Goal: Task Accomplishment & Management: Manage account settings

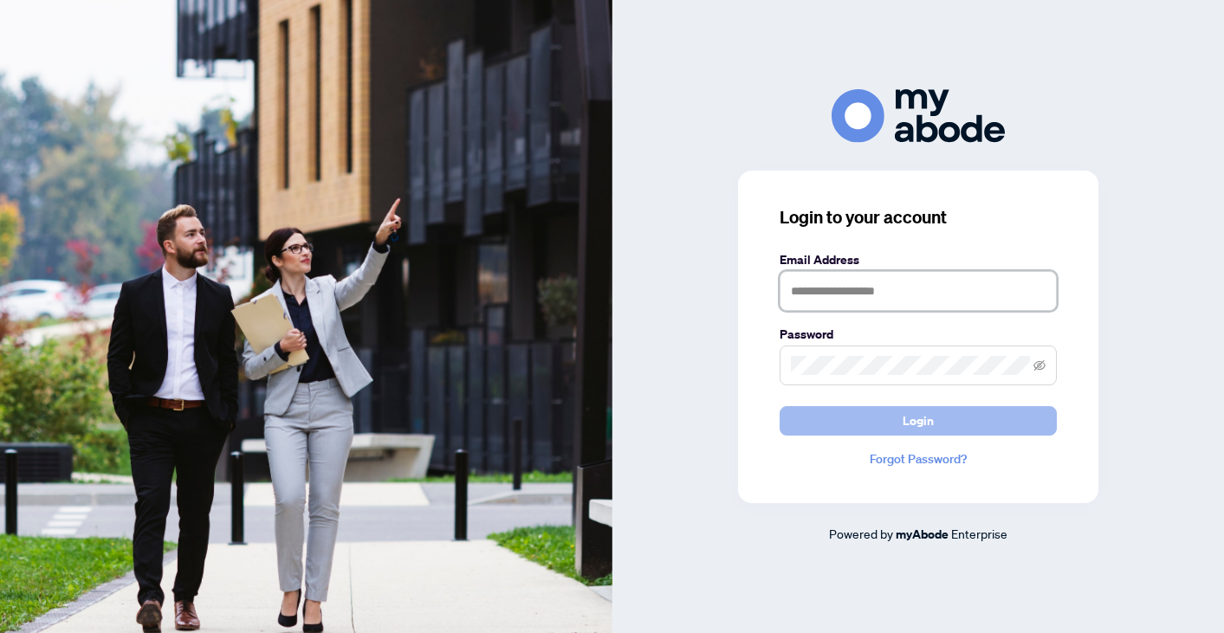
type input "**********"
click at [809, 421] on button "Login" at bounding box center [917, 420] width 277 height 29
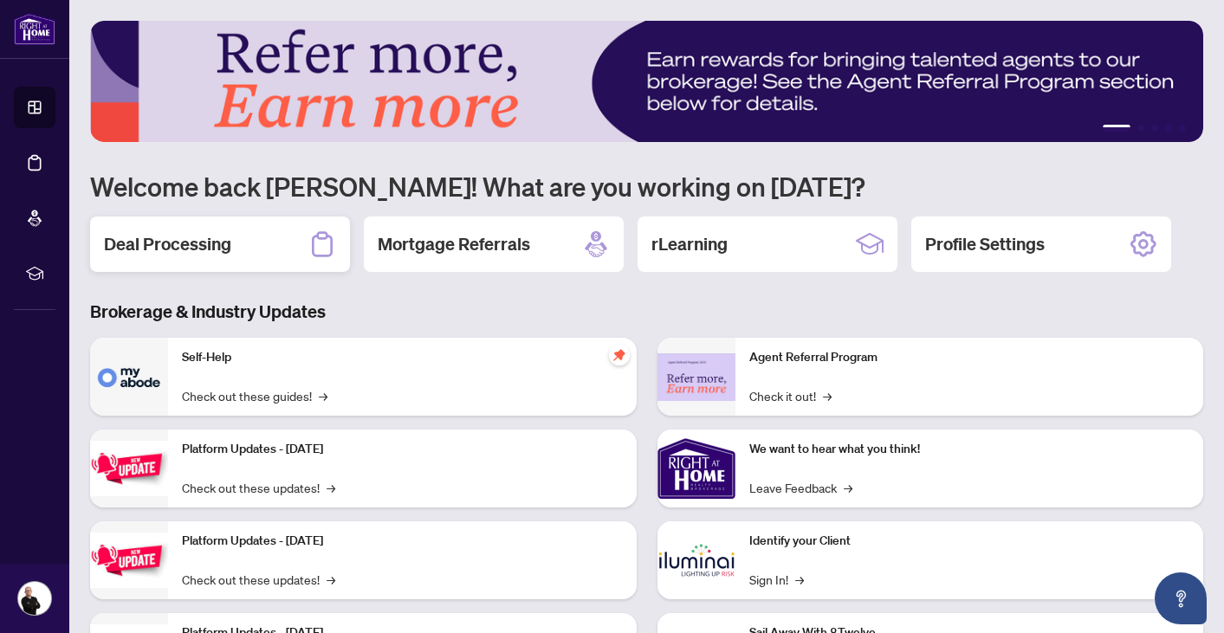
click at [194, 221] on div "Deal Processing" at bounding box center [220, 243] width 260 height 55
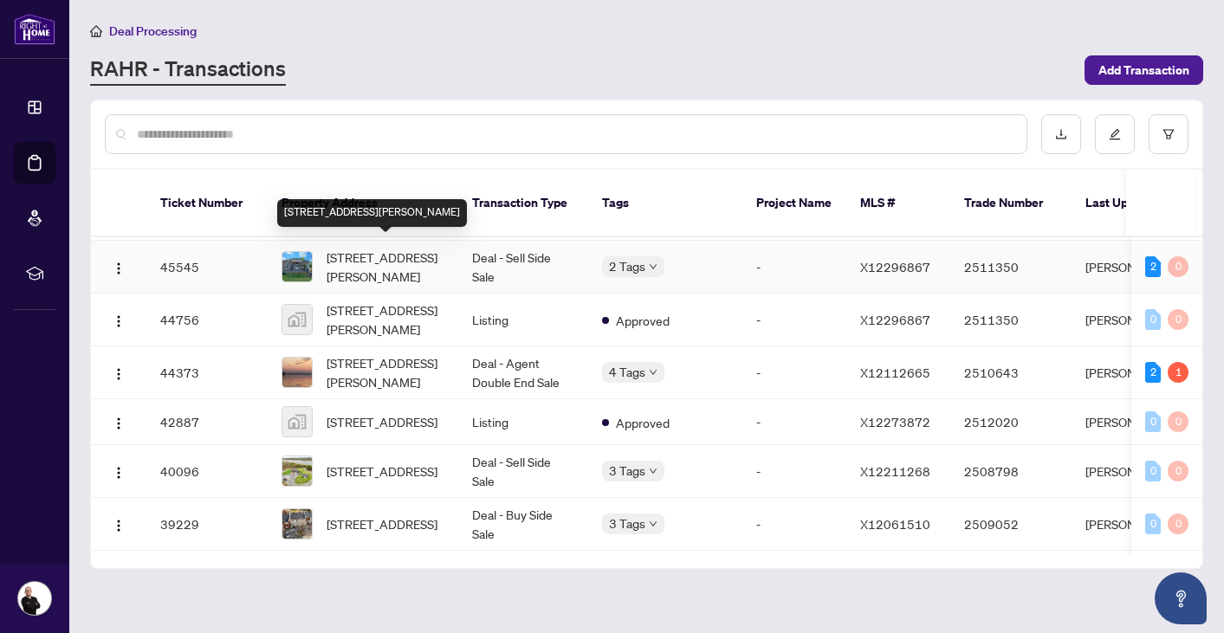
scroll to position [107, 0]
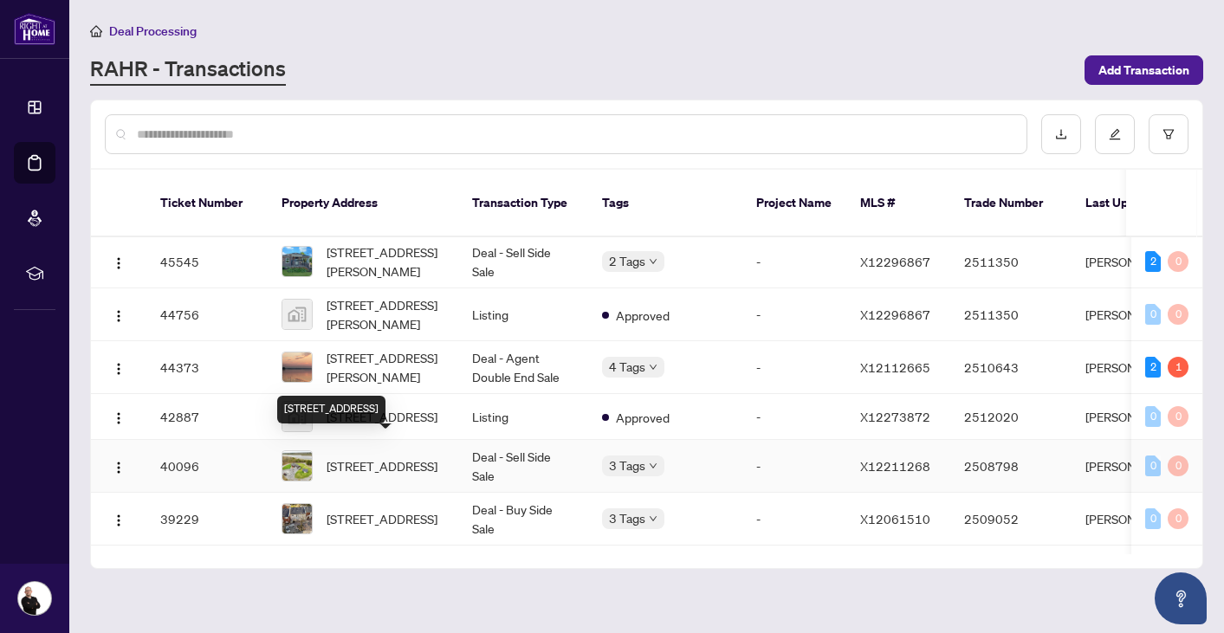
click at [381, 459] on span "452A COLDWATER Rd, Tweed, Ontario K0K 2L0, Canada" at bounding box center [381, 465] width 111 height 19
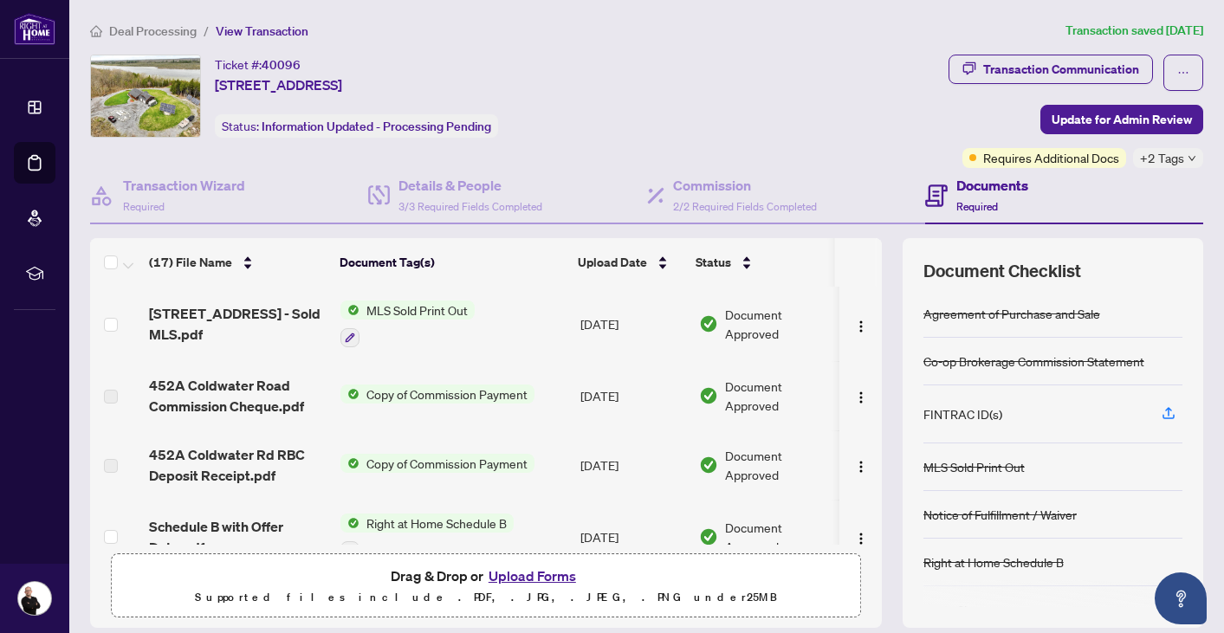
click at [177, 24] on span "Deal Processing" at bounding box center [152, 31] width 87 height 16
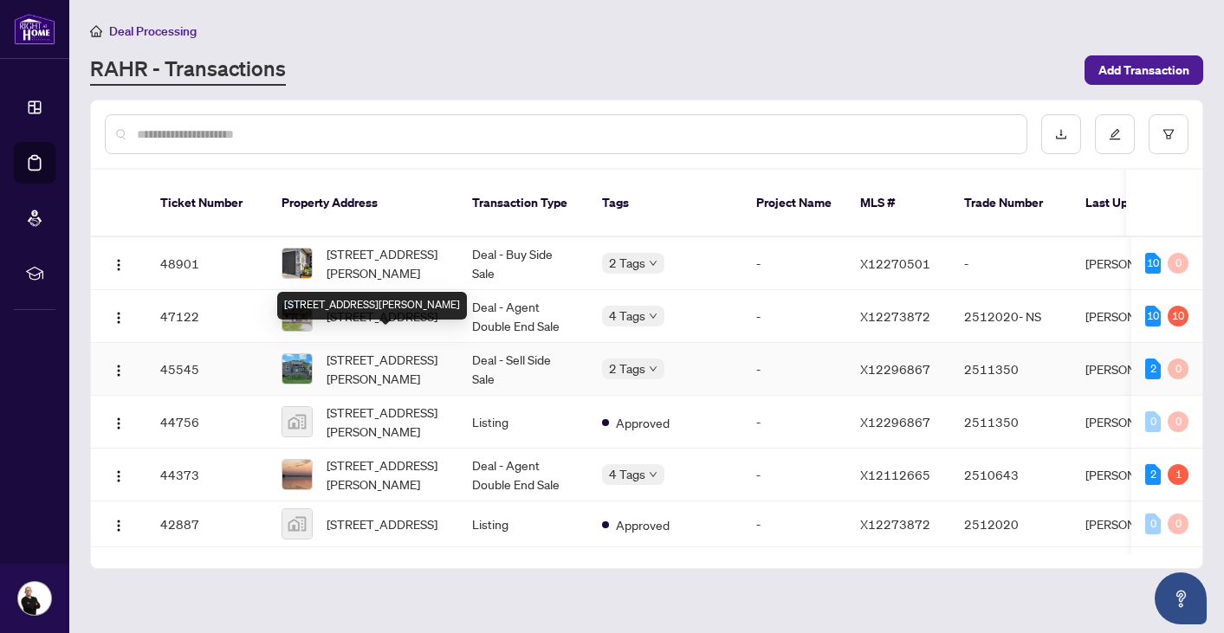
click at [370, 358] on span "26 Montgomery Blvd, Belleville, Ontario K8N 1H9, Canada" at bounding box center [385, 369] width 118 height 38
